Goal: Task Accomplishment & Management: Manage account settings

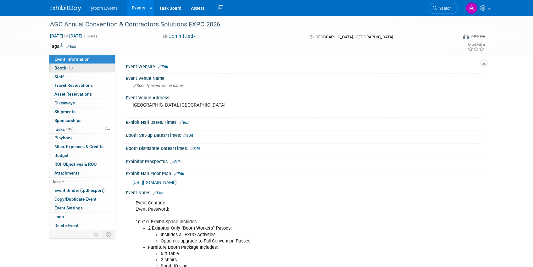
click at [63, 69] on span "Booth" at bounding box center [64, 67] width 20 height 5
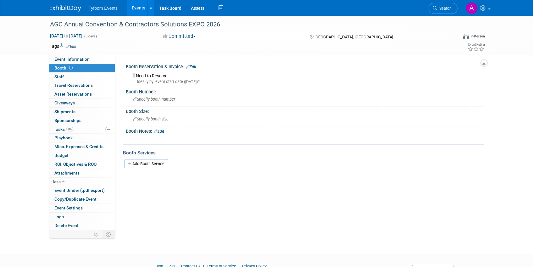
click at [196, 68] on link "Edit" at bounding box center [191, 67] width 10 height 4
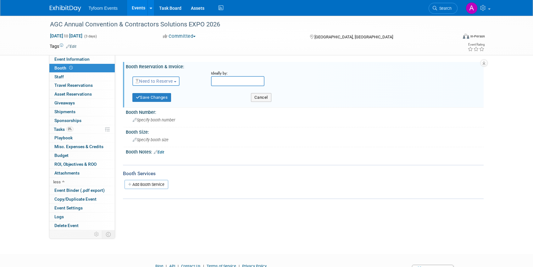
click at [173, 80] on span "Need to Reserve" at bounding box center [154, 81] width 37 height 5
click at [166, 100] on link "Reserved" at bounding box center [166, 100] width 67 height 9
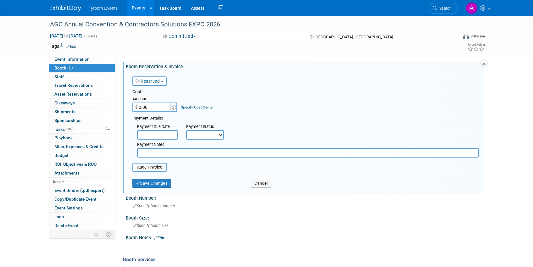
click at [140, 105] on input "$ 0.00" at bounding box center [151, 107] width 39 height 9
type input "$ 6,000.00"
click at [221, 136] on select "Not Paid Yet Partially Paid Paid in Full" at bounding box center [205, 134] width 38 height 9
select select "1"
click at [186, 130] on select "Not Paid Yet Partially Paid Paid in Full" at bounding box center [205, 134] width 38 height 9
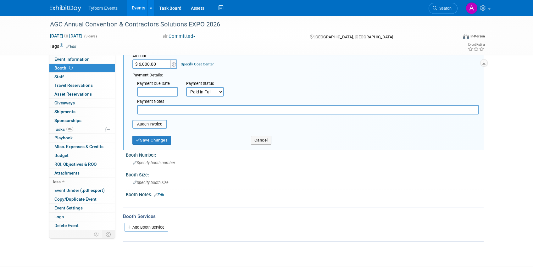
scroll to position [44, 0]
click at [154, 125] on input "file" at bounding box center [129, 124] width 75 height 8
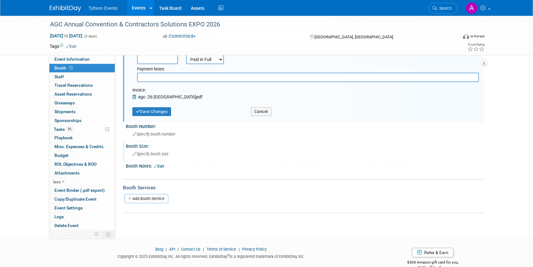
scroll to position [0, 0]
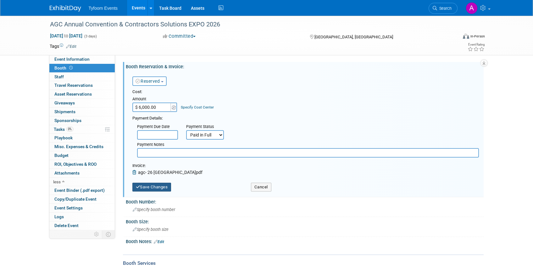
click at [156, 188] on button "Save Changes" at bounding box center [151, 187] width 39 height 9
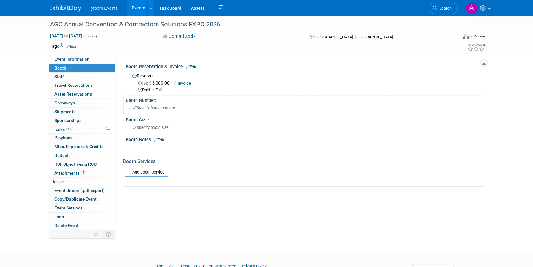
click at [146, 107] on span "Specify booth number" at bounding box center [154, 107] width 42 height 5
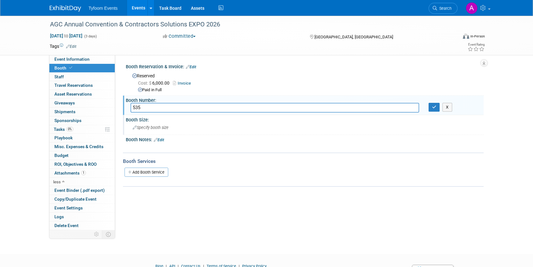
type input "535"
click at [148, 131] on div "Specify booth size" at bounding box center [305, 128] width 349 height 10
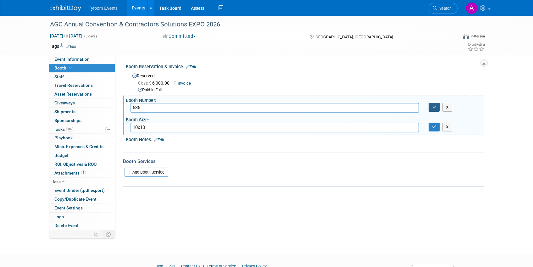
type input "10x10"
click at [437, 106] on button "button" at bounding box center [434, 107] width 11 height 9
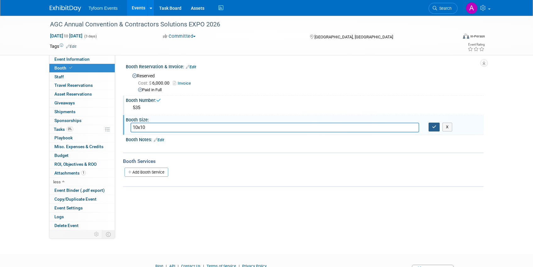
click at [436, 127] on icon "button" at bounding box center [434, 127] width 4 height 4
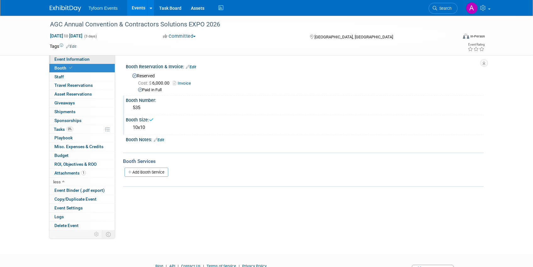
click at [82, 58] on span "Event Information" at bounding box center [71, 59] width 35 height 5
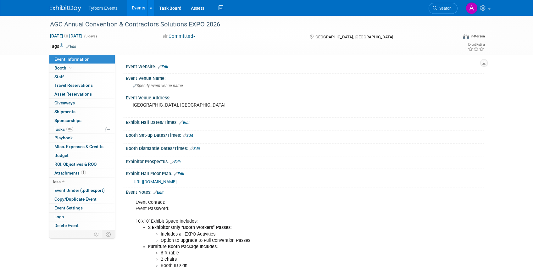
click at [166, 67] on link "Edit" at bounding box center [163, 67] width 10 height 4
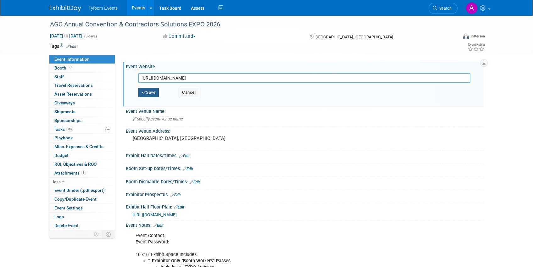
type input "[URL][DOMAIN_NAME]"
click at [152, 92] on button "Save" at bounding box center [148, 92] width 21 height 9
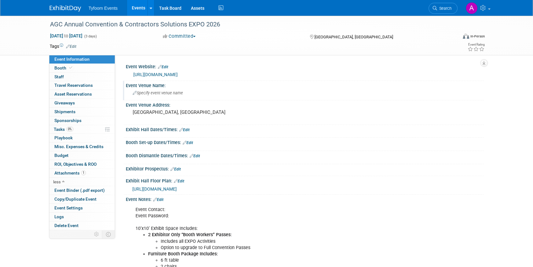
click at [137, 92] on span "Specify event venue name" at bounding box center [158, 93] width 50 height 5
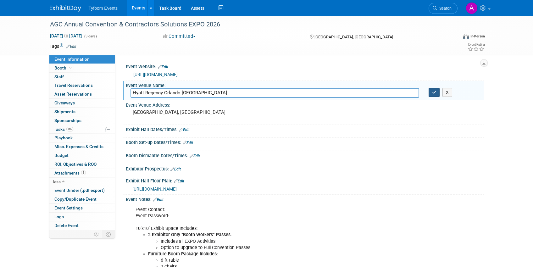
type input "Hyatt Regency Orlando FL."
click at [435, 93] on icon "button" at bounding box center [434, 92] width 4 height 4
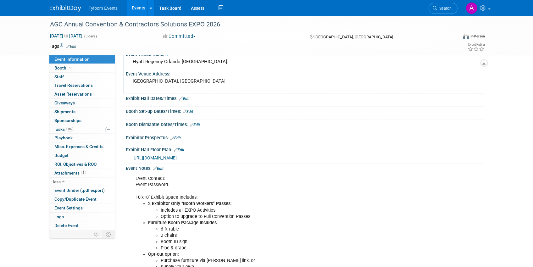
scroll to position [32, 0]
click at [193, 110] on link "Edit" at bounding box center [188, 111] width 10 height 4
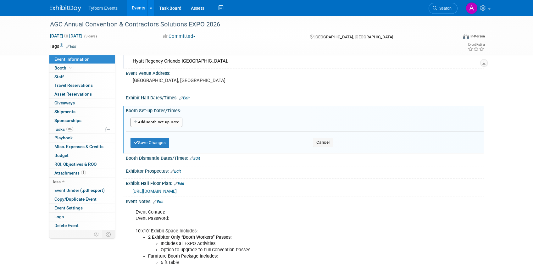
click at [151, 124] on button "Add Another Booth Set-up Date" at bounding box center [157, 122] width 52 height 9
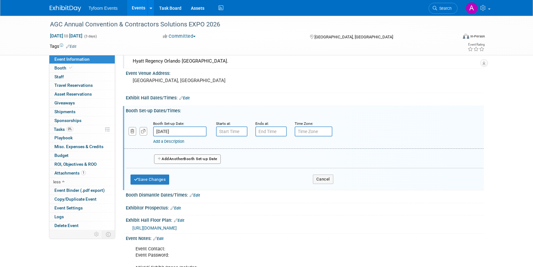
click at [167, 130] on input "[DATE]" at bounding box center [179, 131] width 53 height 10
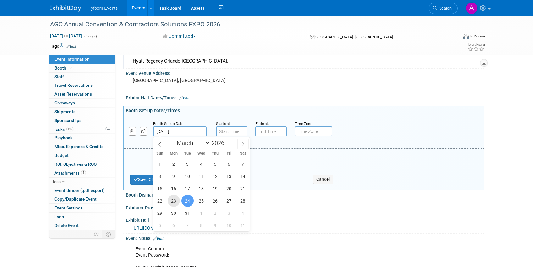
click at [173, 201] on span "23" at bounding box center [174, 201] width 12 height 12
type input "Mar 23, 2026"
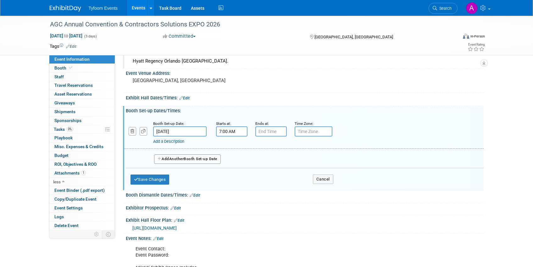
click at [225, 132] on input "7:00 AM" at bounding box center [231, 131] width 31 height 10
click at [231, 162] on span "07" at bounding box center [231, 160] width 12 height 11
click at [289, 150] on td "03" at bounding box center [288, 147] width 20 height 17
click at [287, 158] on button "AM" at bounding box center [285, 160] width 11 height 11
type input "3:00 PM"
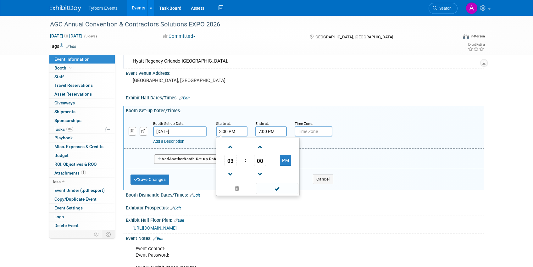
click at [272, 130] on input "7:00 PM" at bounding box center [270, 131] width 31 height 10
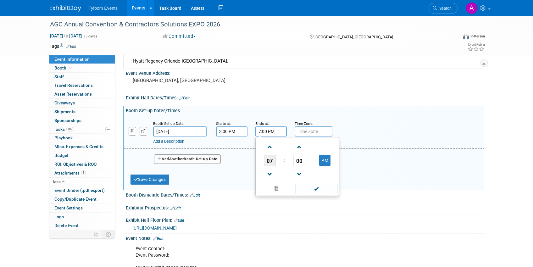
click at [269, 159] on span "07" at bounding box center [270, 160] width 12 height 11
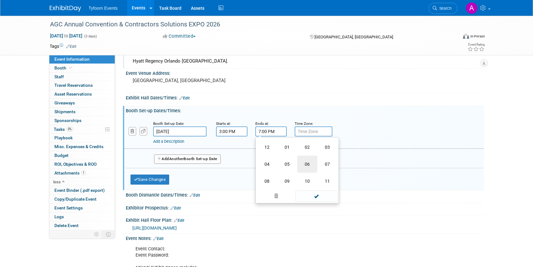
click at [308, 160] on td "06" at bounding box center [307, 164] width 20 height 17
type input "6:00 PM"
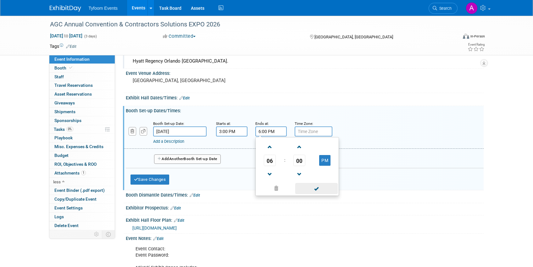
click at [317, 190] on span at bounding box center [316, 188] width 42 height 11
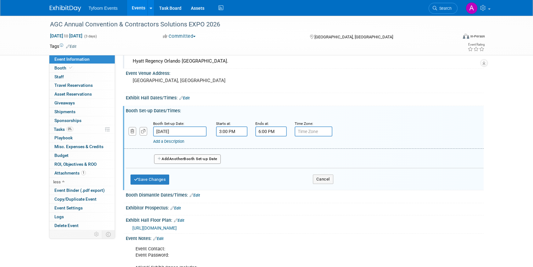
click at [163, 157] on button "Add Another Booth Set-up Date" at bounding box center [187, 158] width 67 height 9
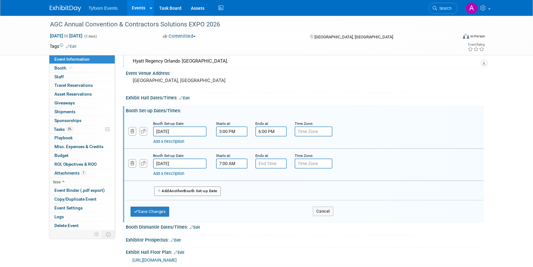
click at [229, 165] on input "7:00 AM" at bounding box center [231, 164] width 31 height 10
click at [231, 194] on span "07" at bounding box center [231, 192] width 12 height 11
click at [228, 210] on td "08" at bounding box center [228, 213] width 20 height 17
type input "8:00 AM"
click at [271, 164] on input "7:00 PM" at bounding box center [270, 164] width 31 height 10
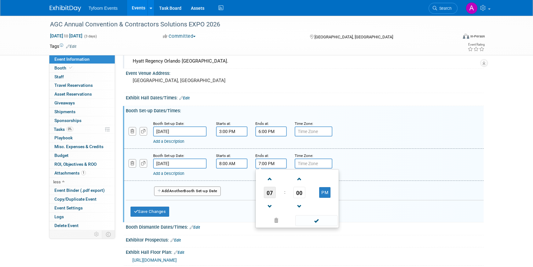
click at [270, 194] on span "07" at bounding box center [270, 192] width 12 height 11
drag, startPoint x: 327, startPoint y: 212, endPoint x: 277, endPoint y: 174, distance: 62.2
click at [327, 212] on td "11" at bounding box center [327, 213] width 20 height 17
click at [299, 190] on span "00" at bounding box center [300, 192] width 12 height 11
click at [308, 198] on td "30" at bounding box center [307, 196] width 20 height 17
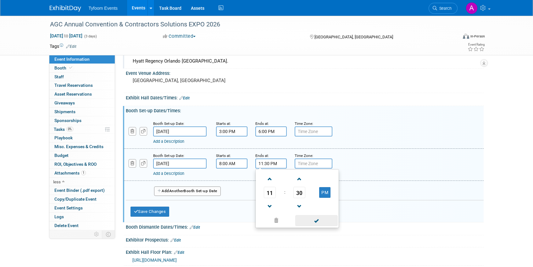
click at [326, 221] on span at bounding box center [316, 220] width 42 height 11
click at [273, 163] on input "11:30 PM" at bounding box center [270, 164] width 31 height 10
click at [327, 189] on button "PM" at bounding box center [324, 192] width 11 height 11
type input "11:30 AM"
click at [316, 219] on span at bounding box center [316, 220] width 42 height 11
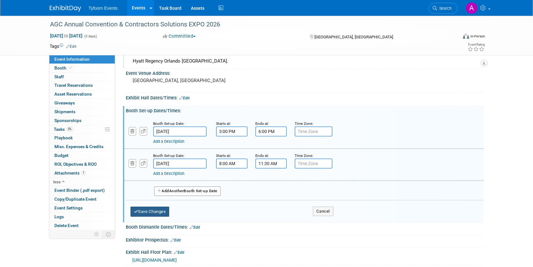
click at [157, 208] on button "Save Changes" at bounding box center [150, 212] width 39 height 10
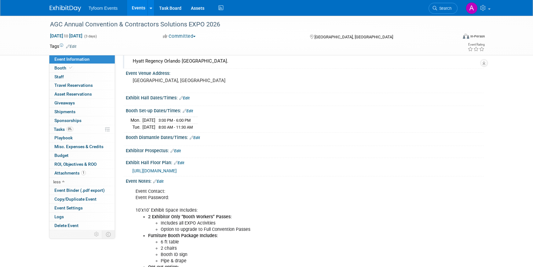
click at [188, 97] on link "Edit" at bounding box center [184, 98] width 10 height 4
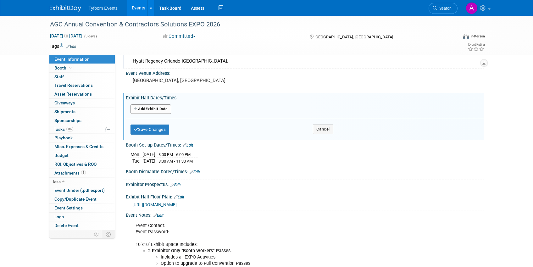
click at [154, 108] on button "Add Another Exhibit Date" at bounding box center [151, 108] width 41 height 9
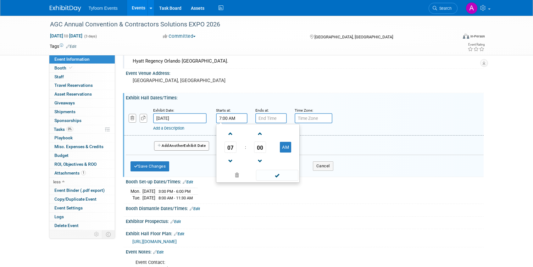
click at [232, 119] on input "7:00 AM" at bounding box center [231, 118] width 31 height 10
click at [224, 118] on input "7:00 AM" at bounding box center [231, 118] width 31 height 10
click at [231, 147] on span "07" at bounding box center [231, 147] width 12 height 11
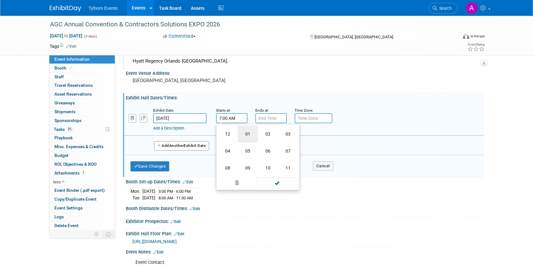
click at [249, 135] on td "01" at bounding box center [248, 134] width 20 height 17
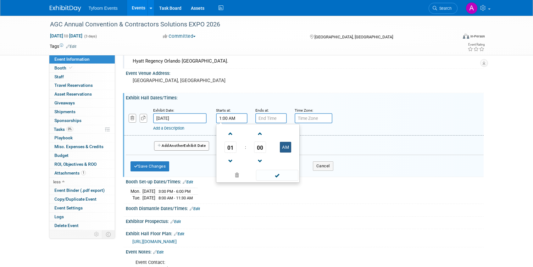
click at [289, 147] on button "AM" at bounding box center [285, 147] width 11 height 11
type input "1:00 PM"
click at [277, 120] on input "7:00 PM" at bounding box center [270, 118] width 31 height 10
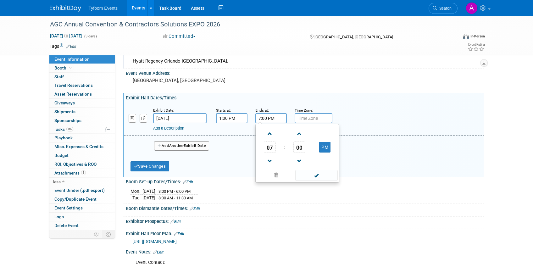
click at [298, 146] on span "00" at bounding box center [300, 147] width 12 height 11
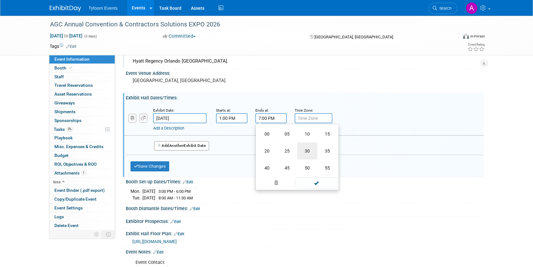
click at [309, 149] on td "30" at bounding box center [307, 151] width 20 height 17
type input "7:30 PM"
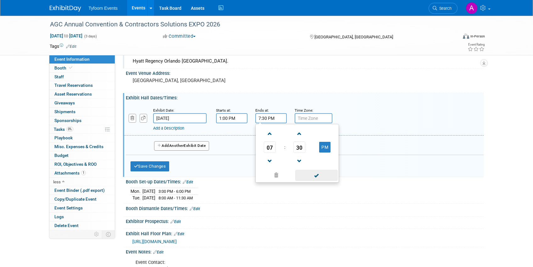
click at [319, 177] on span at bounding box center [316, 175] width 42 height 11
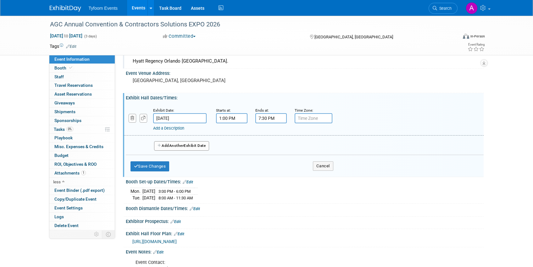
click at [176, 145] on span "Another" at bounding box center [176, 145] width 15 height 4
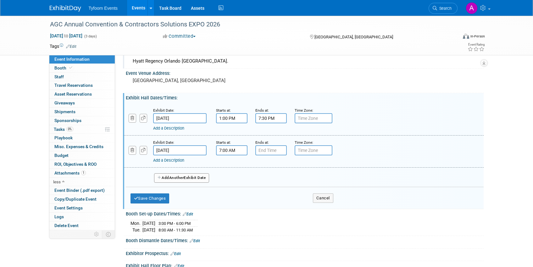
click at [233, 152] on input "7:00 AM" at bounding box center [231, 150] width 31 height 10
click at [232, 180] on span "07" at bounding box center [231, 179] width 12 height 11
click at [228, 199] on td "08" at bounding box center [228, 200] width 20 height 17
type input "8:00 AM"
click at [267, 151] on input "7:00 PM" at bounding box center [270, 150] width 31 height 10
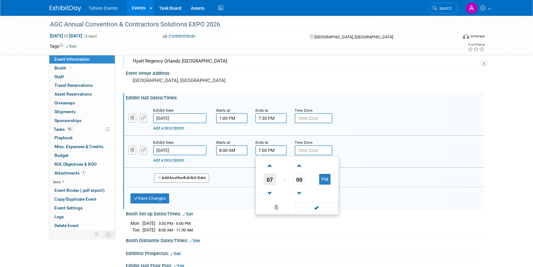
click at [270, 181] on span "07" at bounding box center [270, 179] width 12 height 11
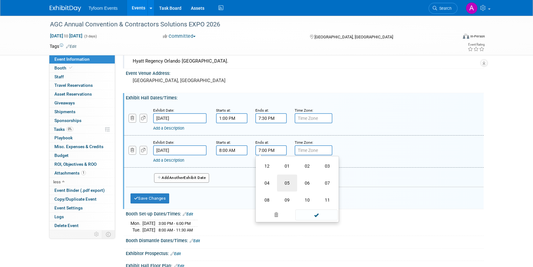
click at [289, 182] on td "05" at bounding box center [287, 183] width 20 height 17
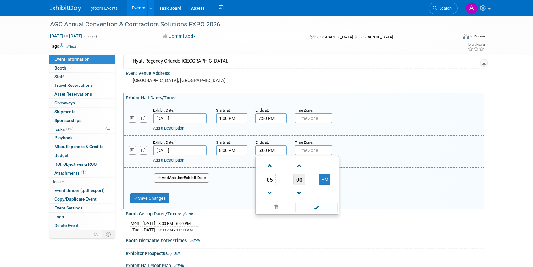
click at [302, 183] on span "00" at bounding box center [300, 179] width 12 height 11
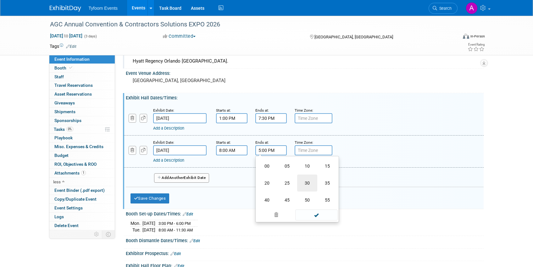
click at [310, 183] on td "30" at bounding box center [307, 183] width 20 height 17
type input "5:30 PM"
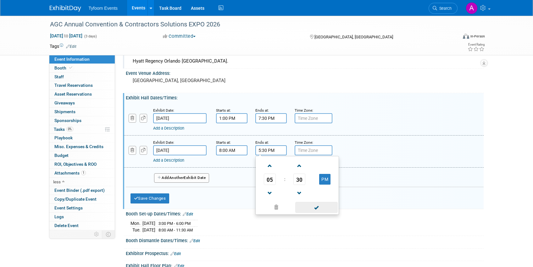
click at [320, 203] on span at bounding box center [316, 207] width 42 height 11
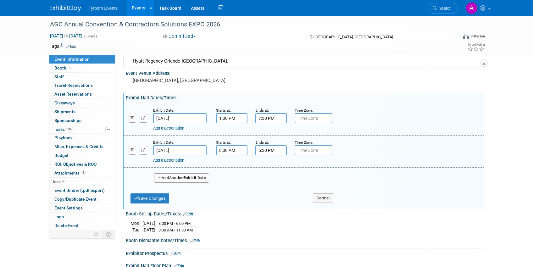
click at [187, 178] on button "Add Another Exhibit Date" at bounding box center [181, 177] width 55 height 9
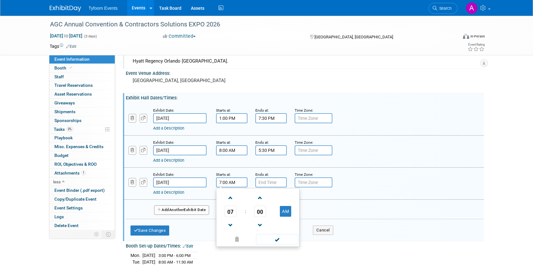
click at [224, 187] on input "7:00 AM" at bounding box center [231, 182] width 31 height 10
click at [229, 212] on span "07" at bounding box center [231, 211] width 12 height 11
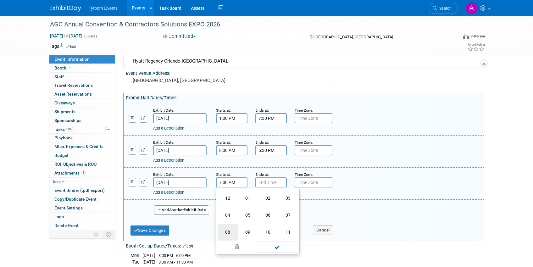
click at [226, 233] on td "08" at bounding box center [228, 232] width 20 height 17
type input "8:00 AM"
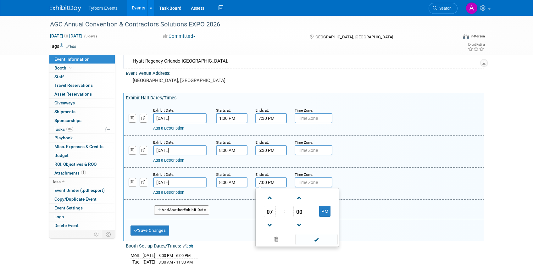
click at [274, 183] on input "7:00 PM" at bounding box center [270, 182] width 31 height 10
click at [270, 212] on span "07" at bounding box center [270, 211] width 12 height 11
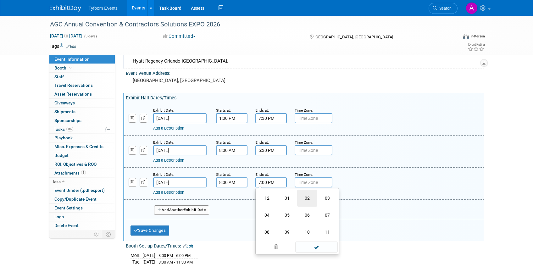
click at [306, 199] on td "02" at bounding box center [307, 198] width 20 height 17
type input "2:00 PM"
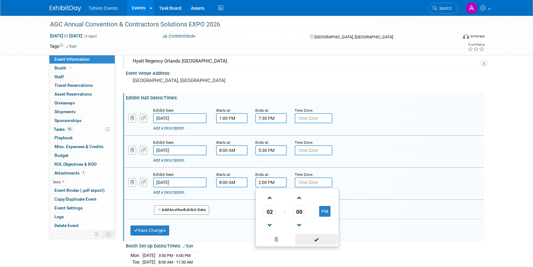
click at [320, 242] on span at bounding box center [316, 239] width 42 height 11
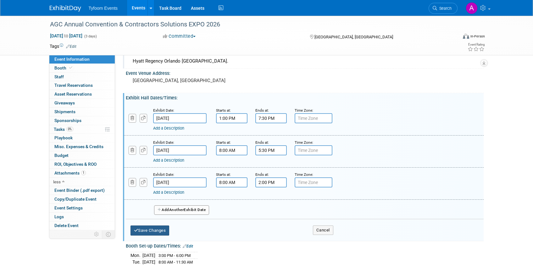
click at [156, 230] on button "Save Changes" at bounding box center [150, 231] width 39 height 10
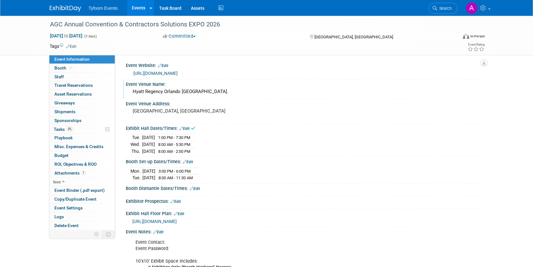
scroll to position [0, 0]
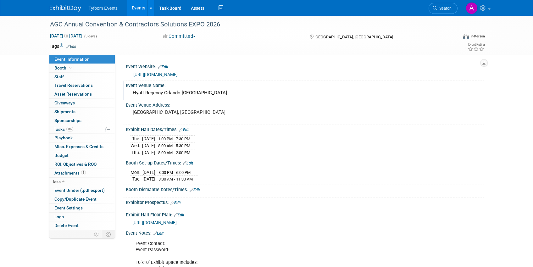
click at [198, 190] on link "Edit" at bounding box center [195, 190] width 10 height 4
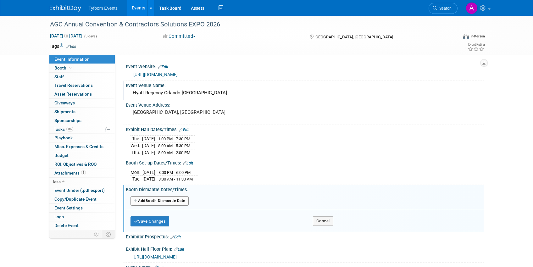
click at [148, 199] on button "Add Another Booth Dismantle Date" at bounding box center [160, 200] width 58 height 9
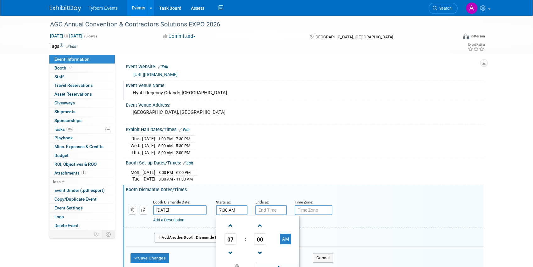
click at [230, 210] on input "7:00 AM" at bounding box center [231, 210] width 31 height 10
click at [229, 239] on span "07" at bounding box center [231, 238] width 12 height 11
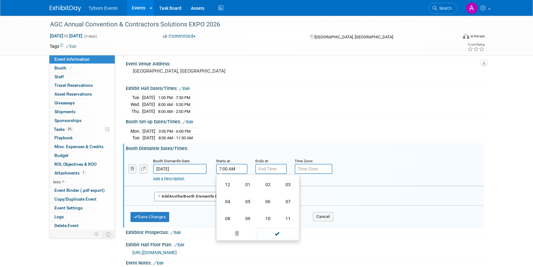
scroll to position [120, 0]
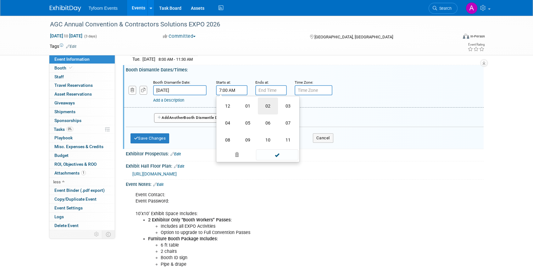
click at [267, 105] on td "02" at bounding box center [268, 106] width 20 height 17
click at [284, 114] on button "AM" at bounding box center [285, 119] width 11 height 11
type input "2:00 PM"
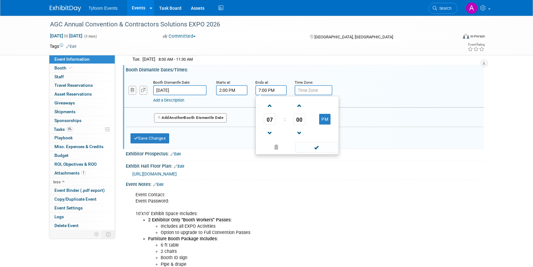
click at [273, 88] on input "7:00 PM" at bounding box center [270, 90] width 31 height 10
click at [268, 115] on span "07" at bounding box center [270, 119] width 12 height 11
click at [308, 121] on td "06" at bounding box center [307, 123] width 20 height 17
type input "6:00 PM"
click at [318, 147] on span at bounding box center [316, 147] width 42 height 11
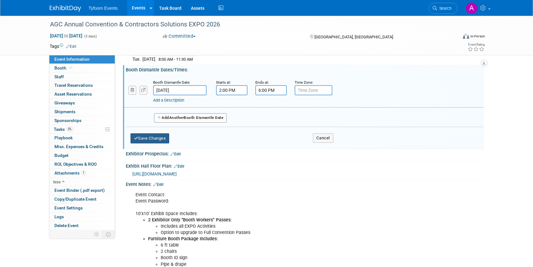
click at [150, 139] on button "Save Changes" at bounding box center [150, 138] width 39 height 10
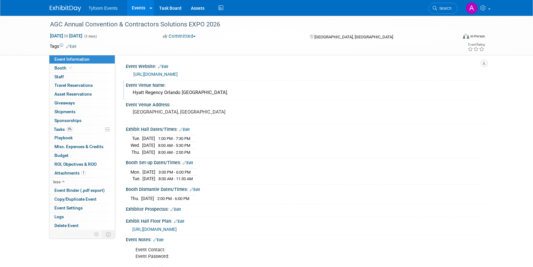
scroll to position [0, 0]
click at [137, 7] on link "Events" at bounding box center [138, 8] width 23 height 16
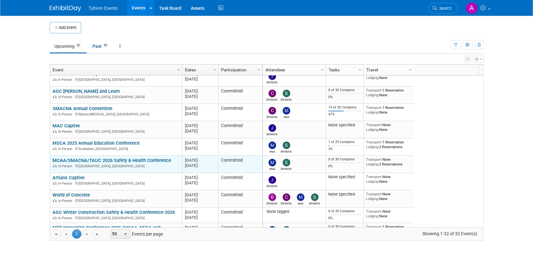
scroll to position [113, 0]
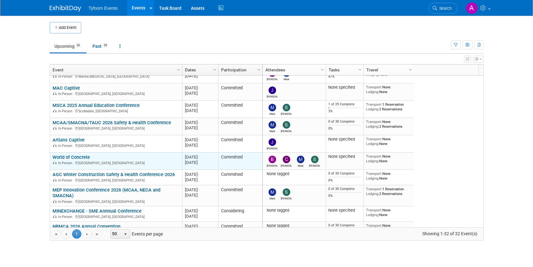
click at [75, 154] on link "World of Concrete" at bounding box center [71, 157] width 37 height 6
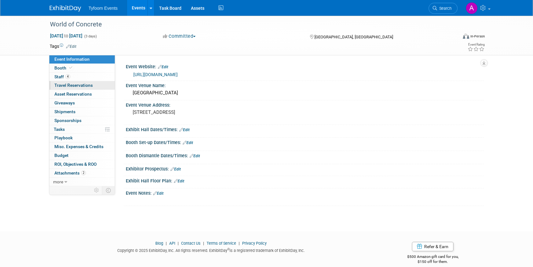
click at [74, 87] on span "Travel Reservations 0" at bounding box center [73, 85] width 38 height 5
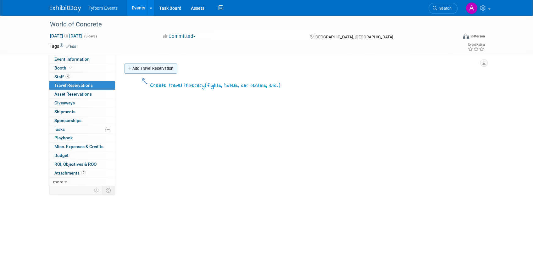
click at [152, 70] on link "Add Travel Reservation" at bounding box center [151, 69] width 53 height 10
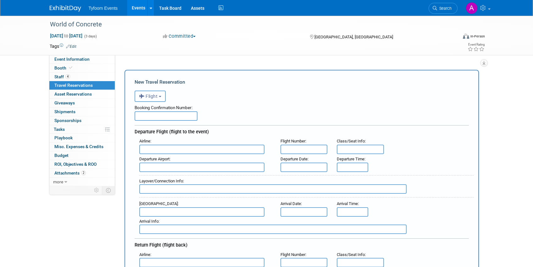
click at [156, 98] on span "Flight" at bounding box center [148, 96] width 19 height 5
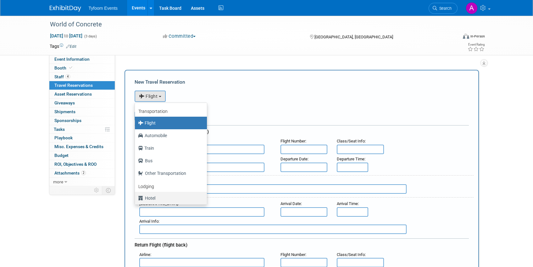
click at [156, 195] on label "Hotel" at bounding box center [169, 198] width 63 height 10
click at [136, 195] on input "Hotel" at bounding box center [134, 197] width 4 height 4
select select "6"
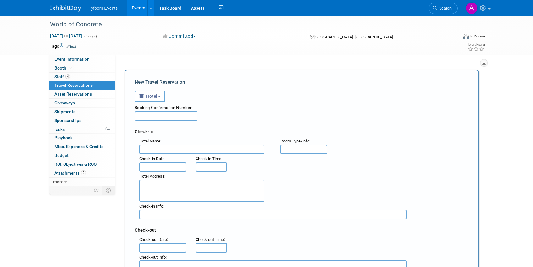
click at [158, 150] on input "text" at bounding box center [201, 149] width 125 height 9
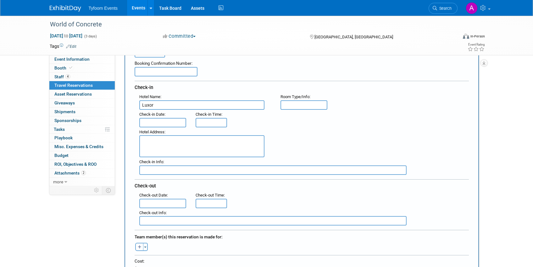
type input "Luxor"
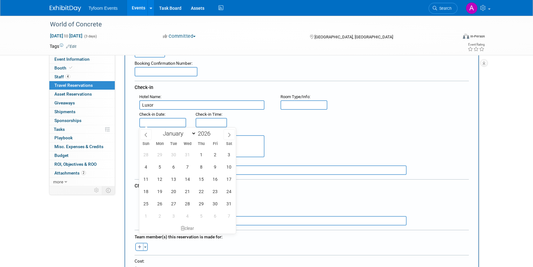
click at [160, 122] on input "text" at bounding box center [162, 122] width 47 height 9
click at [159, 191] on span "19" at bounding box center [160, 191] width 12 height 12
type input "Jan 19, 2026"
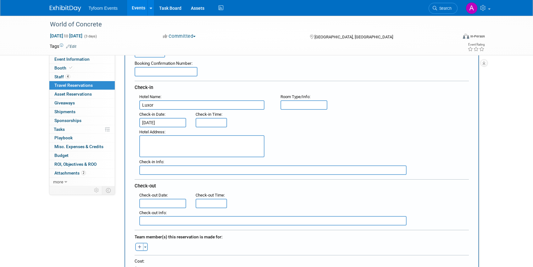
type input "3:00 PM"
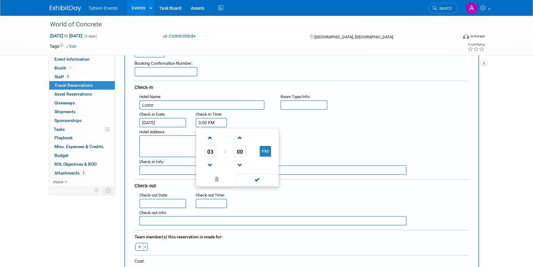
click at [208, 123] on input "3:00 PM" at bounding box center [211, 122] width 31 height 9
click at [216, 178] on span at bounding box center [217, 179] width 38 height 11
click at [275, 180] on span at bounding box center [257, 179] width 42 height 11
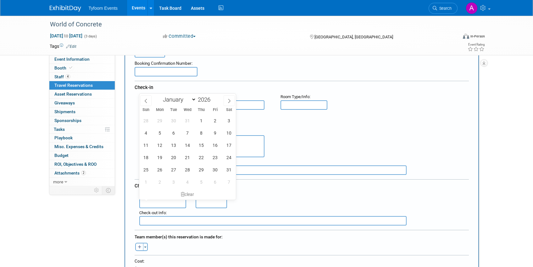
click at [154, 201] on input "text" at bounding box center [162, 203] width 47 height 9
click at [203, 148] on span "15" at bounding box center [201, 145] width 12 height 12
type input "Jan 15, 2026"
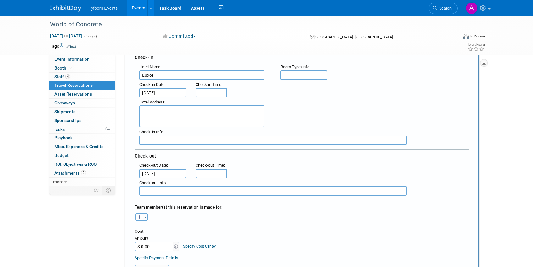
scroll to position [88, 0]
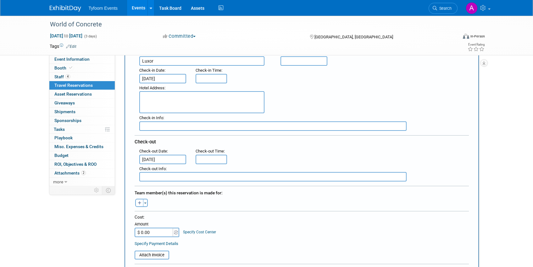
click at [160, 178] on input "text" at bounding box center [272, 176] width 267 height 9
type input "Mark also booked a room leaving the 16th depending on Flights out"
click at [145, 203] on span "button" at bounding box center [145, 203] width 3 height 1
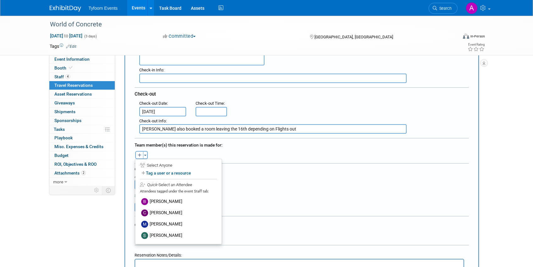
scroll to position [137, 0]
click at [176, 212] on label "Corbin Nelson" at bounding box center [179, 212] width 78 height 11
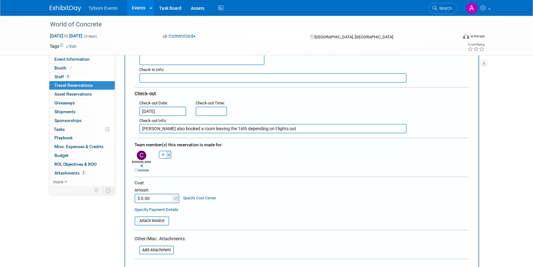
click at [171, 154] on button "Toggle Dropdown" at bounding box center [169, 155] width 5 height 8
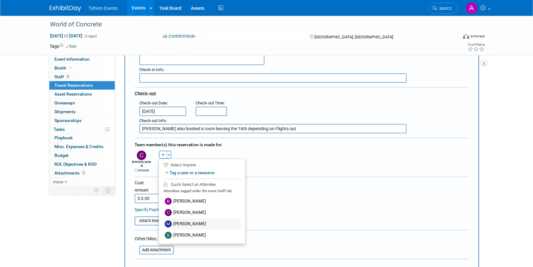
click at [178, 222] on label "Mark Nelson" at bounding box center [202, 223] width 78 height 11
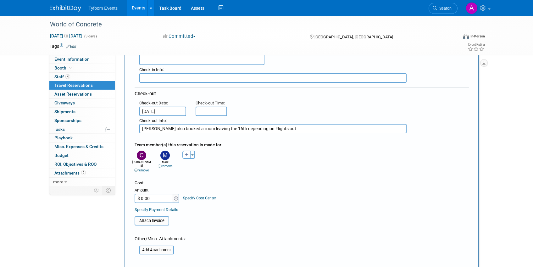
click at [168, 166] on link "remove" at bounding box center [165, 166] width 15 height 4
click at [169, 156] on button "Toggle Dropdown" at bounding box center [169, 155] width 5 height 8
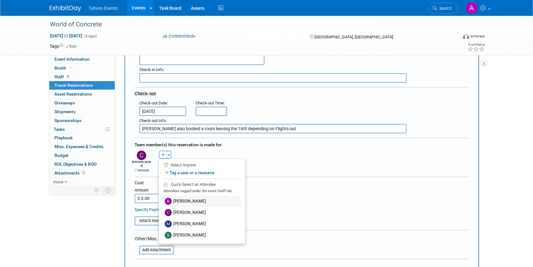
click at [173, 199] on label "Brandon Nelson" at bounding box center [202, 201] width 78 height 11
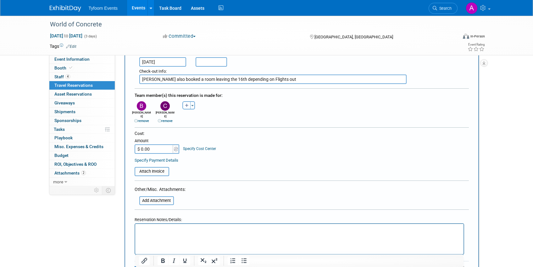
scroll to position [231, 0]
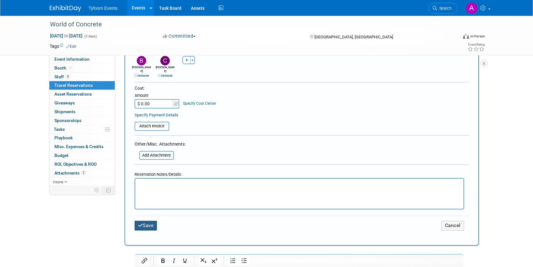
click at [148, 221] on button "Save" at bounding box center [146, 226] width 23 height 10
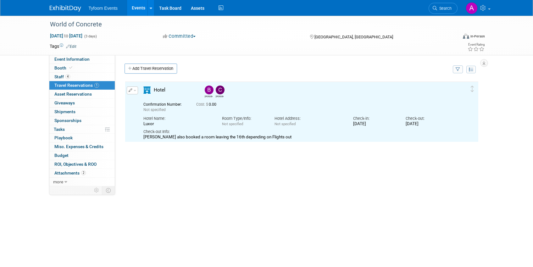
scroll to position [0, 0]
click at [139, 68] on link "Add Travel Reservation" at bounding box center [151, 69] width 53 height 10
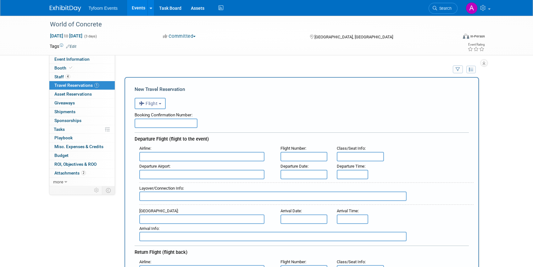
click at [160, 105] on button "Flight" at bounding box center [150, 103] width 31 height 11
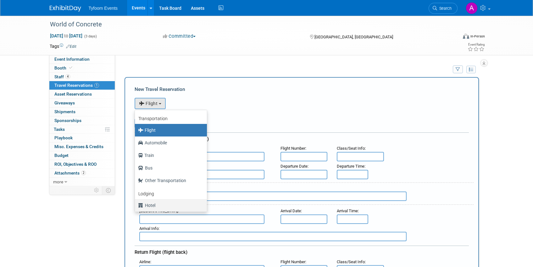
drag, startPoint x: 155, startPoint y: 205, endPoint x: 157, endPoint y: 195, distance: 9.6
click at [155, 205] on label "Hotel" at bounding box center [169, 205] width 63 height 10
click at [136, 205] on input "Hotel" at bounding box center [134, 205] width 4 height 4
select select "6"
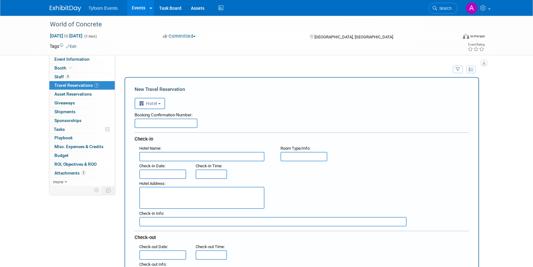
click at [153, 154] on input "text" at bounding box center [201, 156] width 125 height 9
type input "Luxor"
click at [173, 173] on input "text" at bounding box center [162, 174] width 47 height 9
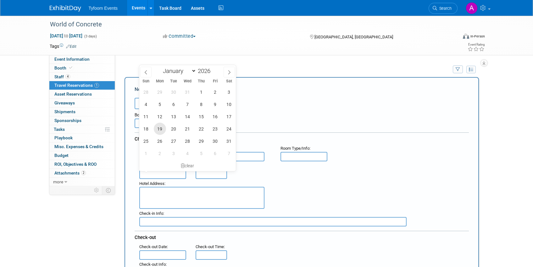
click at [158, 128] on span "19" at bounding box center [160, 129] width 12 height 12
type input "Jan 19, 2026"
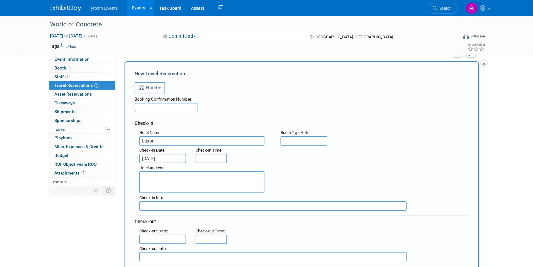
scroll to position [47, 0]
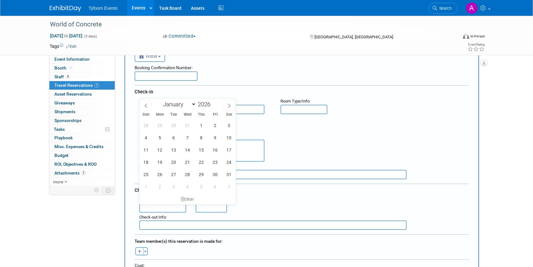
click at [160, 206] on input "text" at bounding box center [162, 207] width 47 height 9
click at [213, 162] on span "23" at bounding box center [215, 162] width 12 height 12
type input "[DATE]"
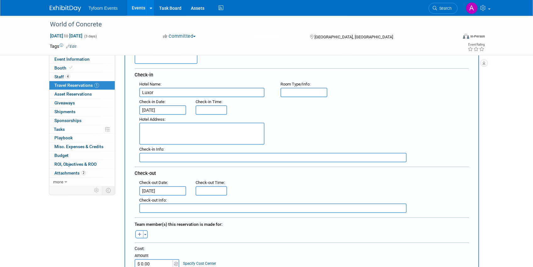
scroll to position [90, 0]
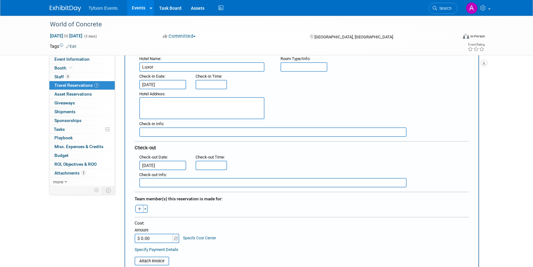
click at [146, 184] on input "text" at bounding box center [272, 182] width 267 height 9
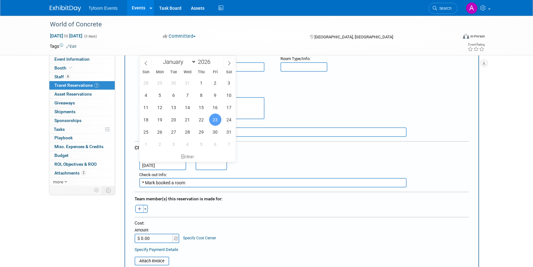
click at [158, 165] on input "[DATE]" at bounding box center [162, 165] width 47 height 9
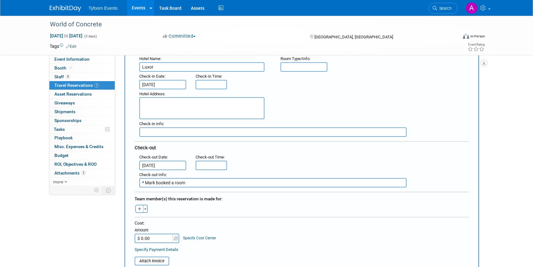
click at [197, 183] on input "* Mark booked a room" at bounding box center [272, 182] width 267 height 9
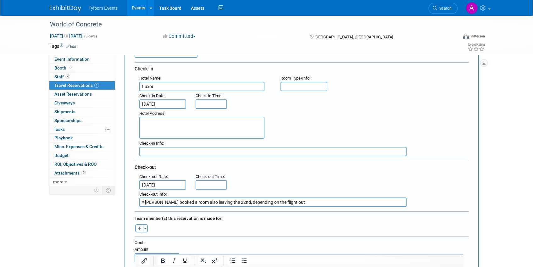
scroll to position [157, 0]
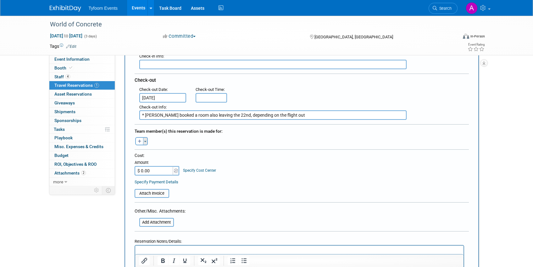
type input "* Mark booked a room also leaving the 22nd, depending on the flight out"
click at [143, 141] on button "Toggle Dropdown" at bounding box center [145, 141] width 5 height 8
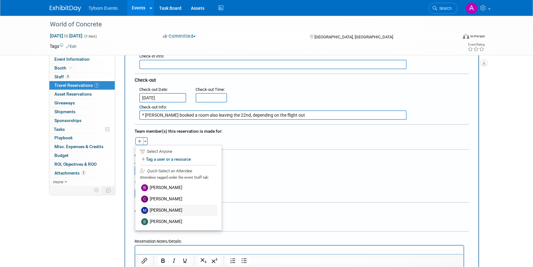
click at [158, 207] on label "Mark Nelson" at bounding box center [179, 210] width 78 height 11
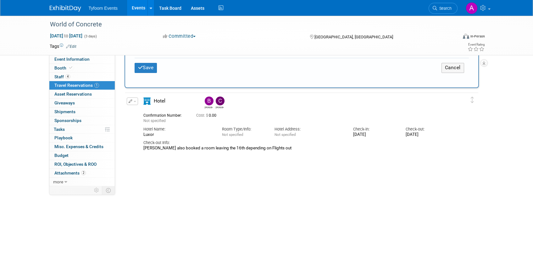
scroll to position [403, 0]
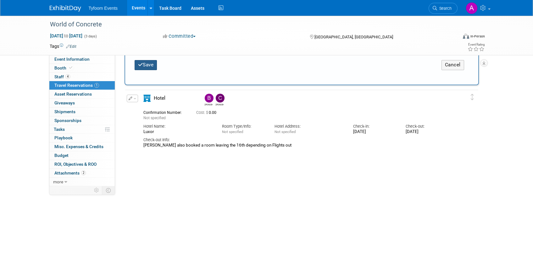
click at [142, 65] on icon "submit" at bounding box center [140, 64] width 5 height 5
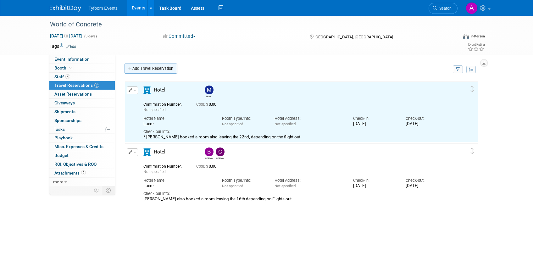
scroll to position [0, 0]
click at [145, 70] on link "Add Travel Reservation" at bounding box center [151, 69] width 53 height 10
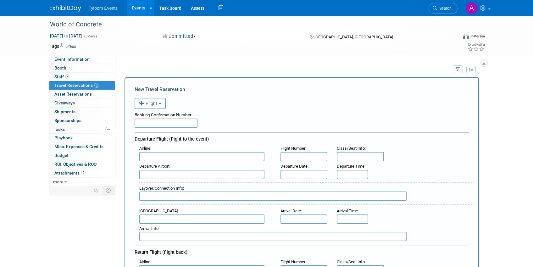
click at [155, 103] on span "Flight" at bounding box center [148, 103] width 19 height 5
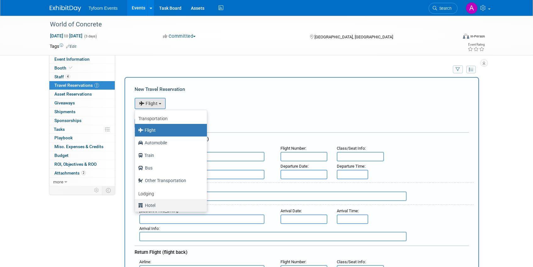
click at [153, 204] on label "Hotel" at bounding box center [169, 205] width 63 height 10
click at [136, 204] on input "Hotel" at bounding box center [134, 205] width 4 height 4
select select "6"
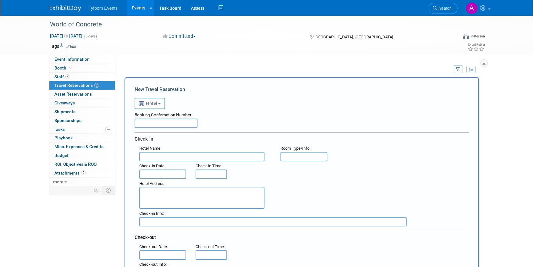
click at [159, 156] on input "text" at bounding box center [201, 156] width 125 height 9
type input "Luxor"
click at [151, 172] on input "text" at bounding box center [162, 174] width 47 height 9
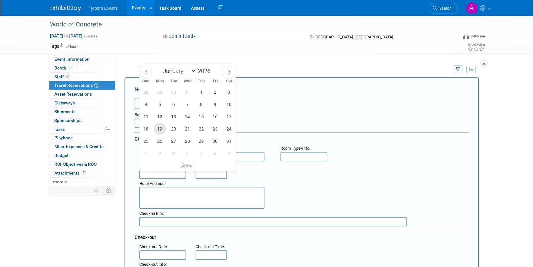
click at [163, 128] on span "19" at bounding box center [160, 129] width 12 height 12
type input "Jan 19, 2026"
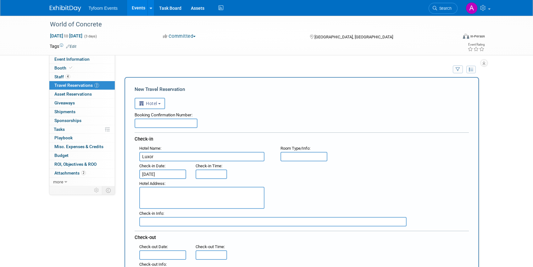
scroll to position [46, 0]
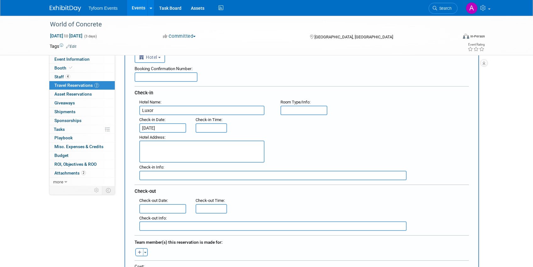
click at [158, 207] on input "text" at bounding box center [162, 208] width 47 height 9
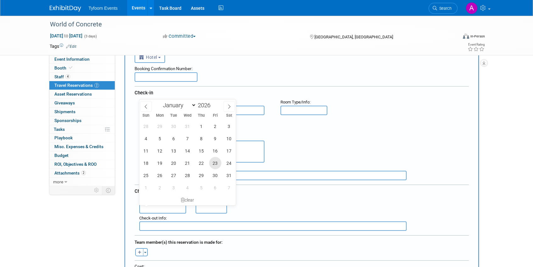
click at [216, 162] on span "23" at bounding box center [215, 163] width 12 height 12
type input "[DATE]"
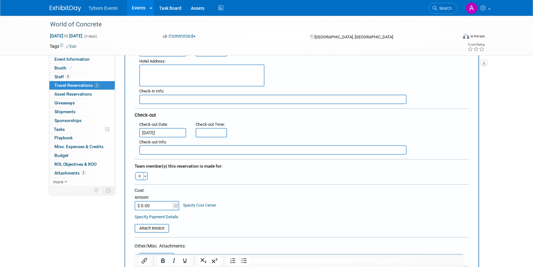
scroll to position [154, 0]
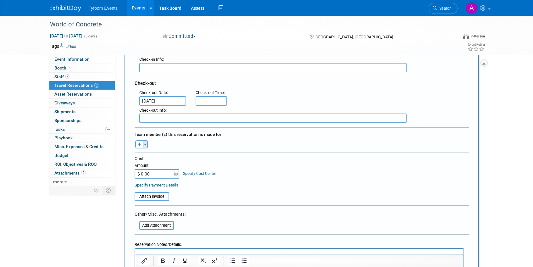
click at [146, 145] on button "Toggle Dropdown" at bounding box center [145, 144] width 5 height 8
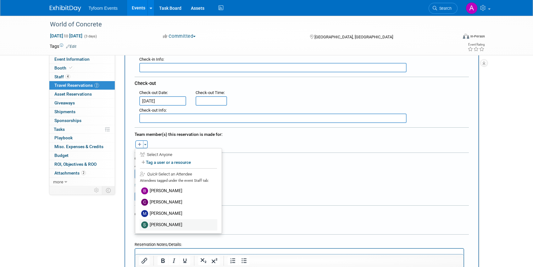
click at [166, 222] on label "Steve Davis" at bounding box center [179, 224] width 78 height 11
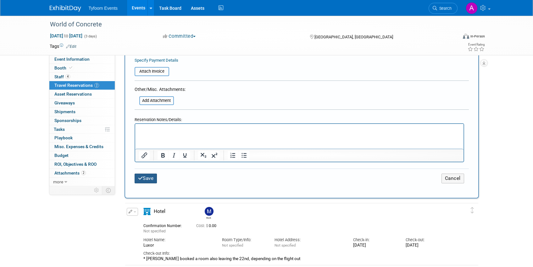
click at [151, 174] on button "Save" at bounding box center [146, 179] width 23 height 10
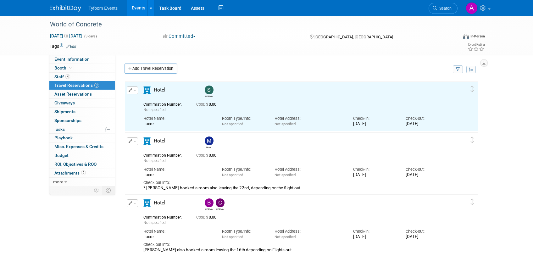
scroll to position [0, 0]
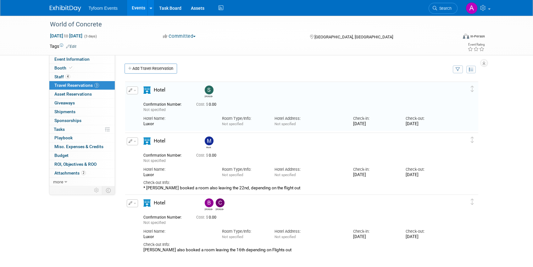
click at [134, 204] on span "button" at bounding box center [135, 203] width 3 height 1
click at [144, 215] on button "Edit Reservation" at bounding box center [153, 214] width 53 height 9
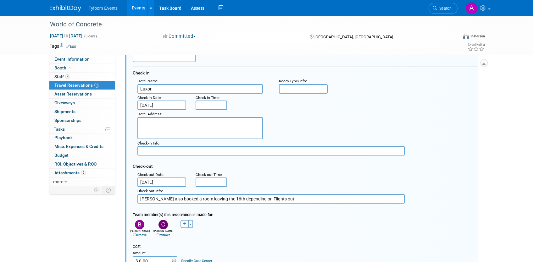
scroll to position [171, 0]
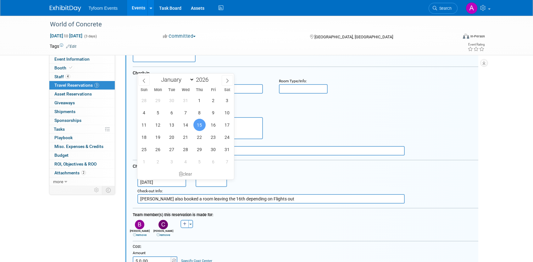
click at [162, 182] on input "Jan 15, 2026" at bounding box center [161, 182] width 49 height 9
click at [214, 139] on span "23" at bounding box center [213, 137] width 12 height 12
type input "[DATE]"
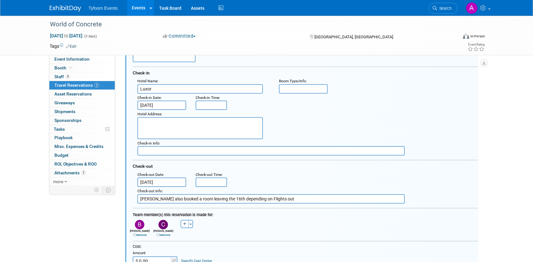
click at [157, 105] on input "Jan 19, 2026" at bounding box center [161, 105] width 49 height 9
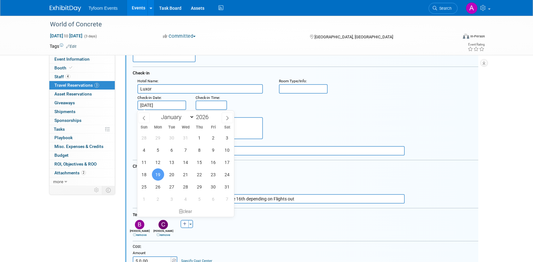
click at [423, 167] on div "Check-out" at bounding box center [306, 165] width 346 height 10
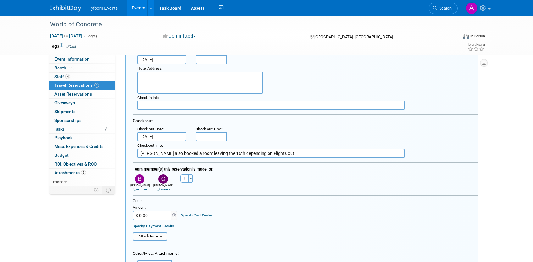
scroll to position [217, 0]
click at [219, 153] on input "Mark also booked a room leaving the 16th depending on Flights out" at bounding box center [270, 152] width 267 height 9
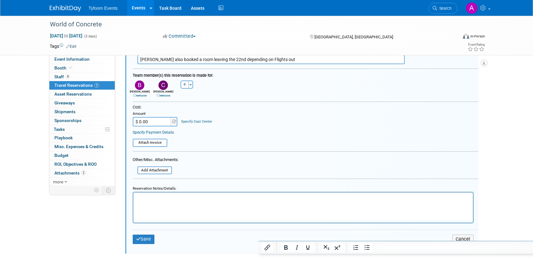
scroll to position [372, 0]
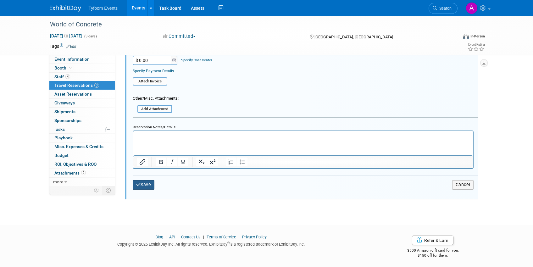
type input "Mark also booked a room leaving the 22nd depending on Flights out"
click at [140, 185] on icon "submit" at bounding box center [138, 184] width 5 height 4
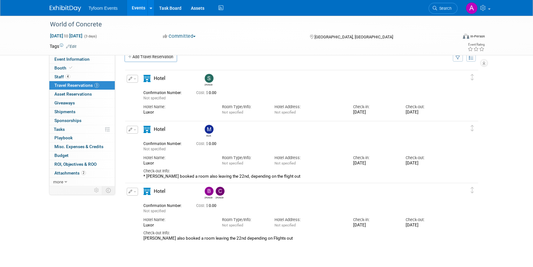
scroll to position [0, 0]
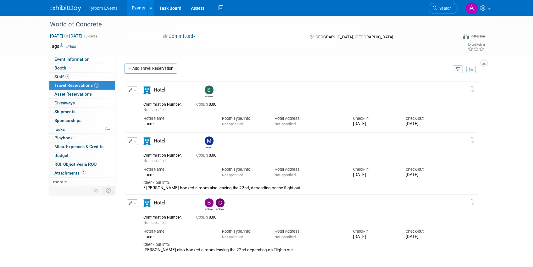
click at [135, 7] on link "Events" at bounding box center [138, 8] width 23 height 16
